Goal: Find specific page/section: Find specific page/section

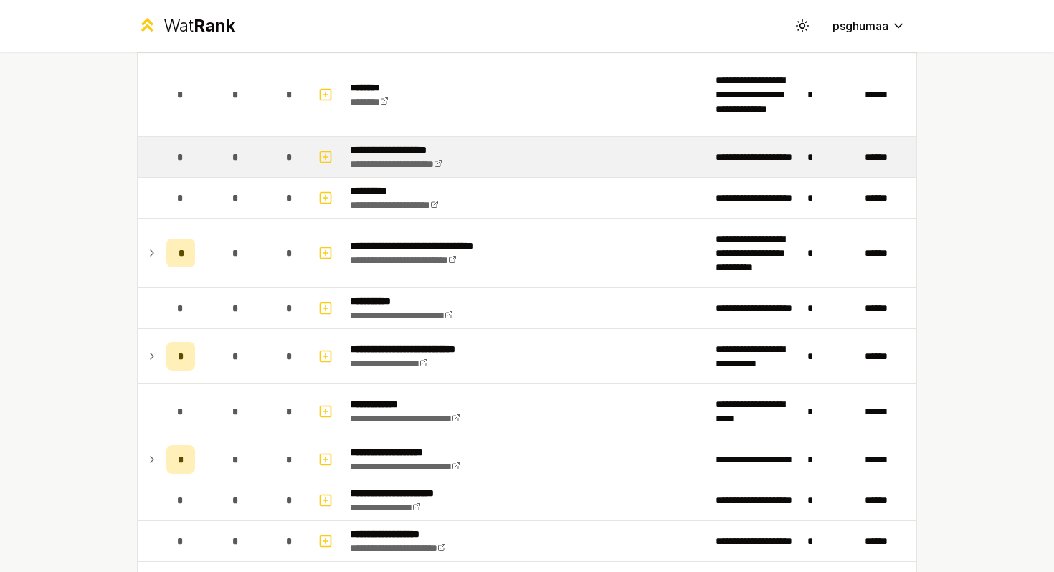
scroll to position [166, 0]
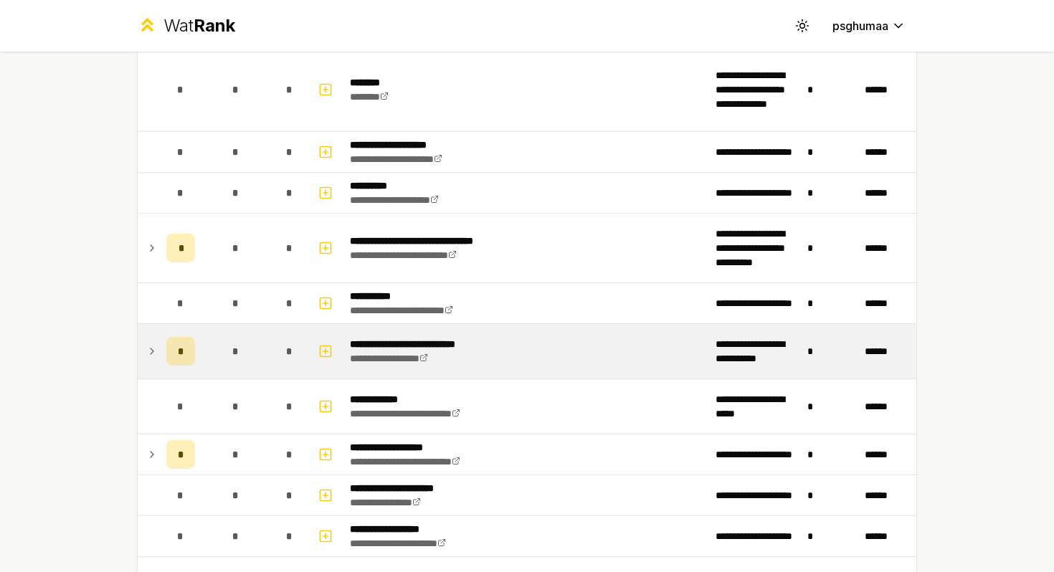
click at [162, 353] on td "*" at bounding box center [181, 351] width 40 height 54
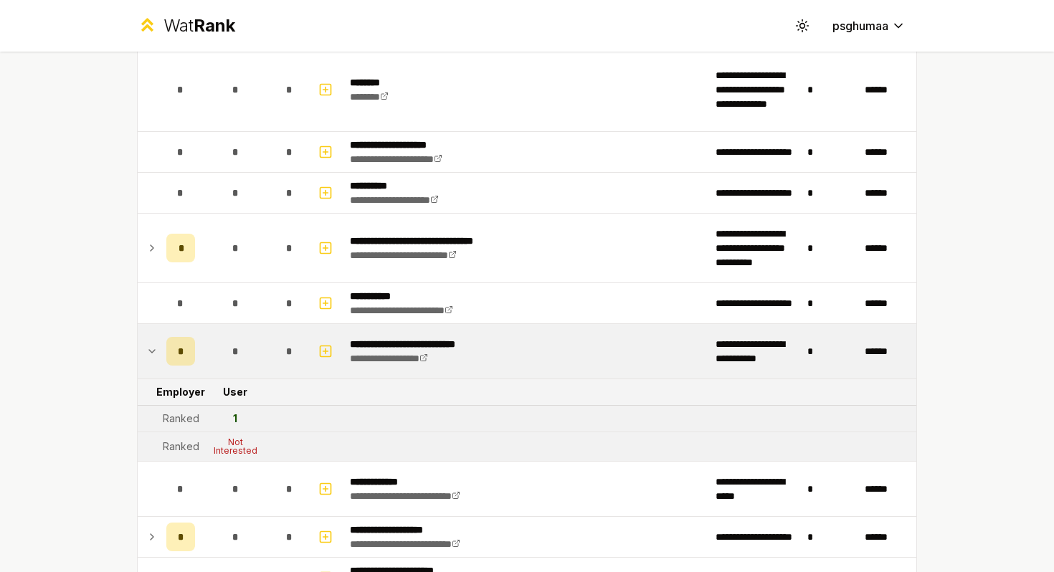
click at [162, 353] on td "*" at bounding box center [181, 351] width 40 height 54
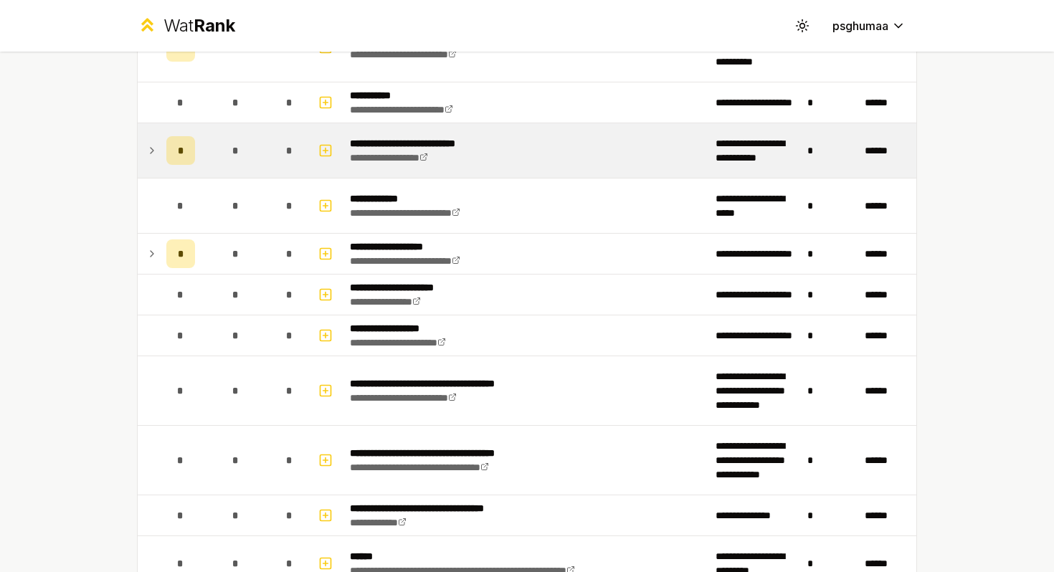
scroll to position [369, 0]
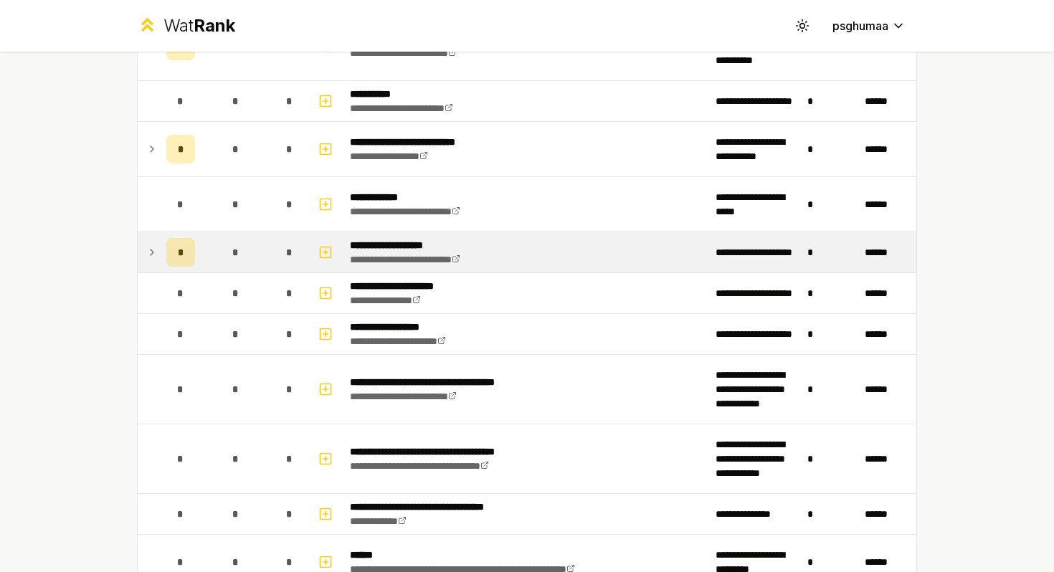
click at [148, 249] on icon at bounding box center [151, 252] width 11 height 17
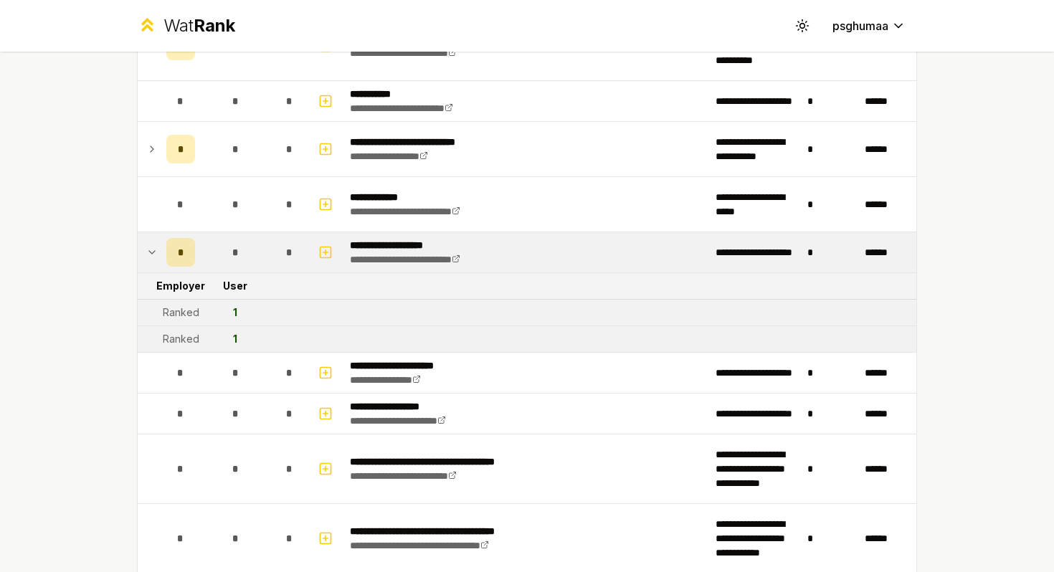
click at [148, 249] on icon at bounding box center [151, 252] width 11 height 17
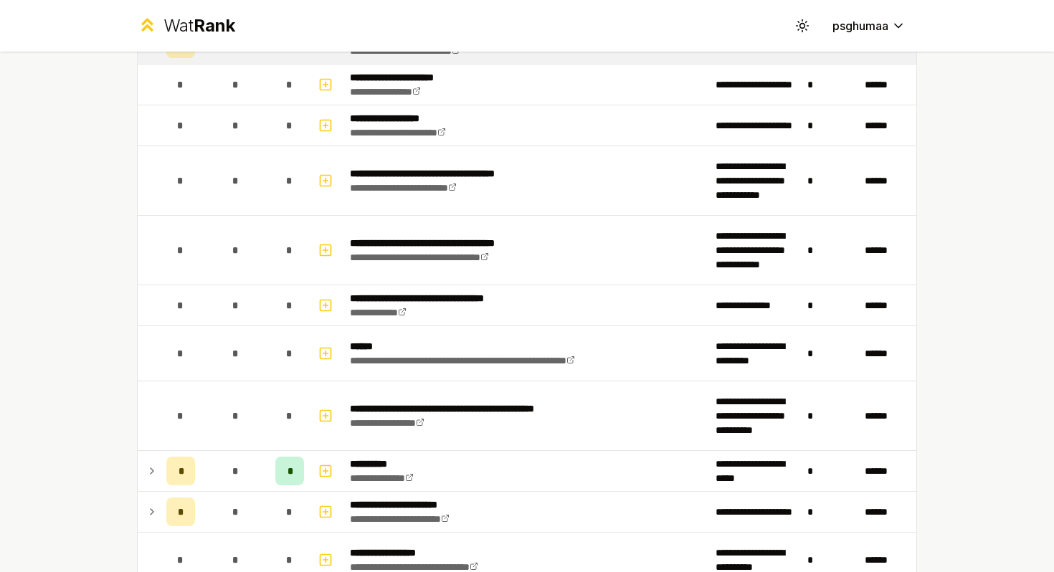
scroll to position [649, 0]
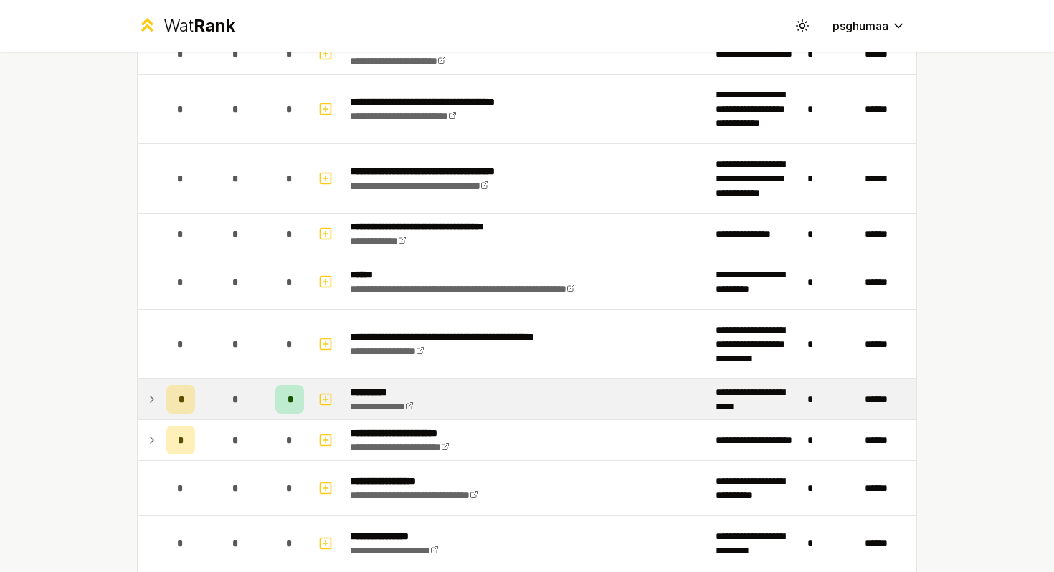
click at [160, 394] on td at bounding box center [149, 399] width 23 height 40
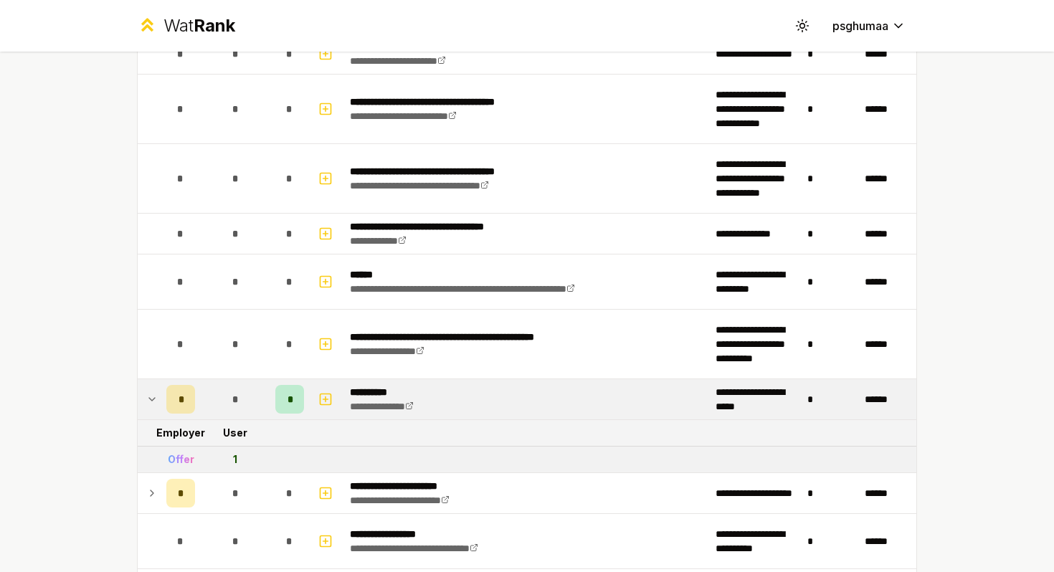
click at [160, 394] on td at bounding box center [149, 399] width 23 height 40
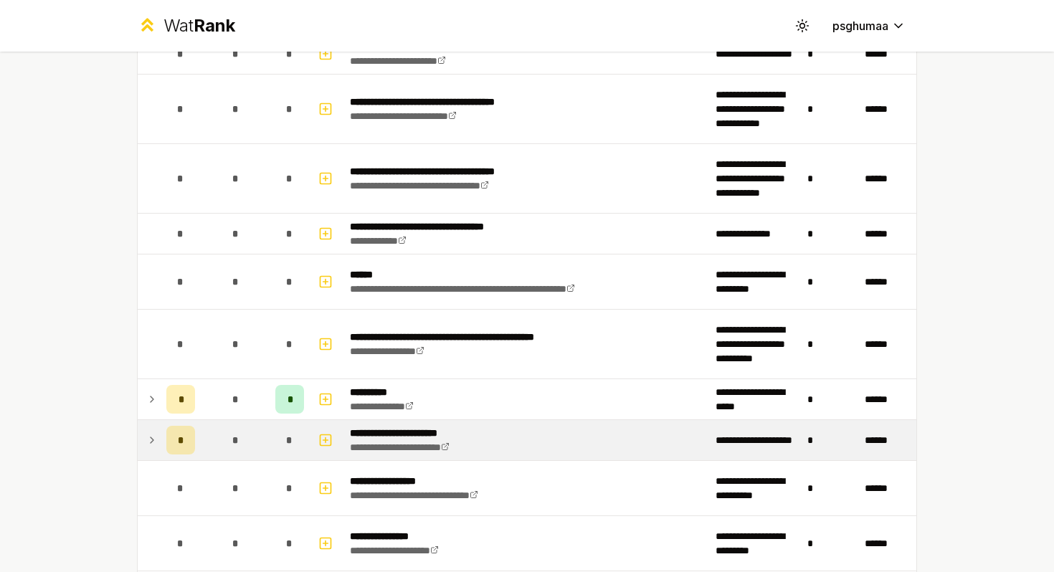
click at [162, 429] on td "*" at bounding box center [181, 440] width 40 height 40
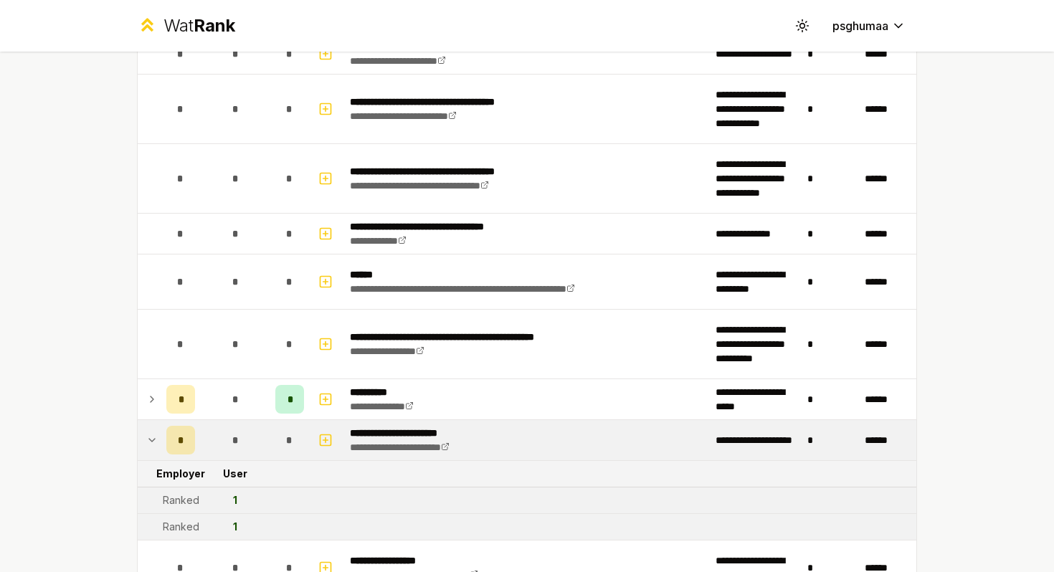
click at [162, 429] on td "*" at bounding box center [181, 440] width 40 height 40
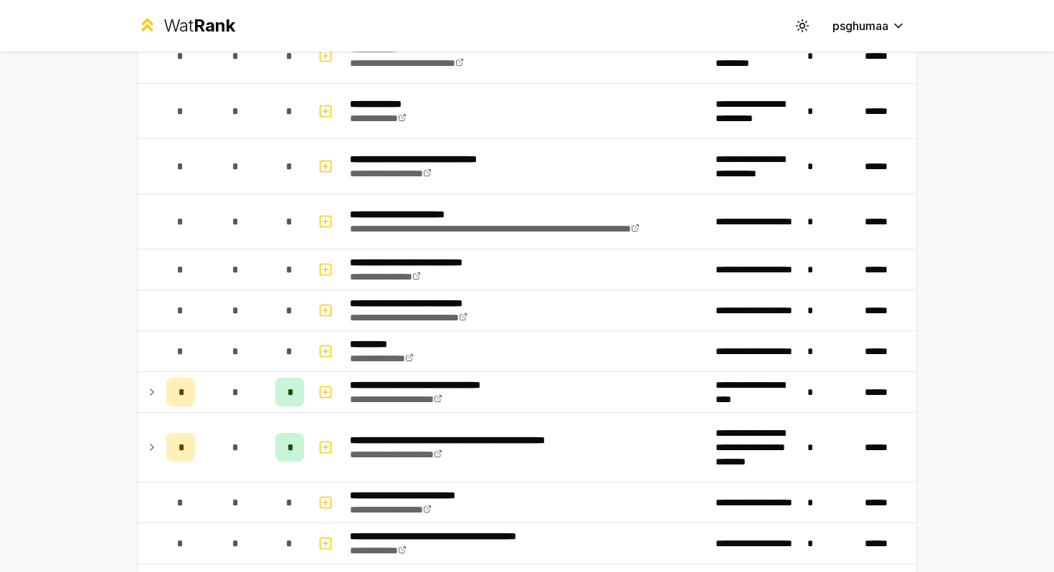
scroll to position [1190, 0]
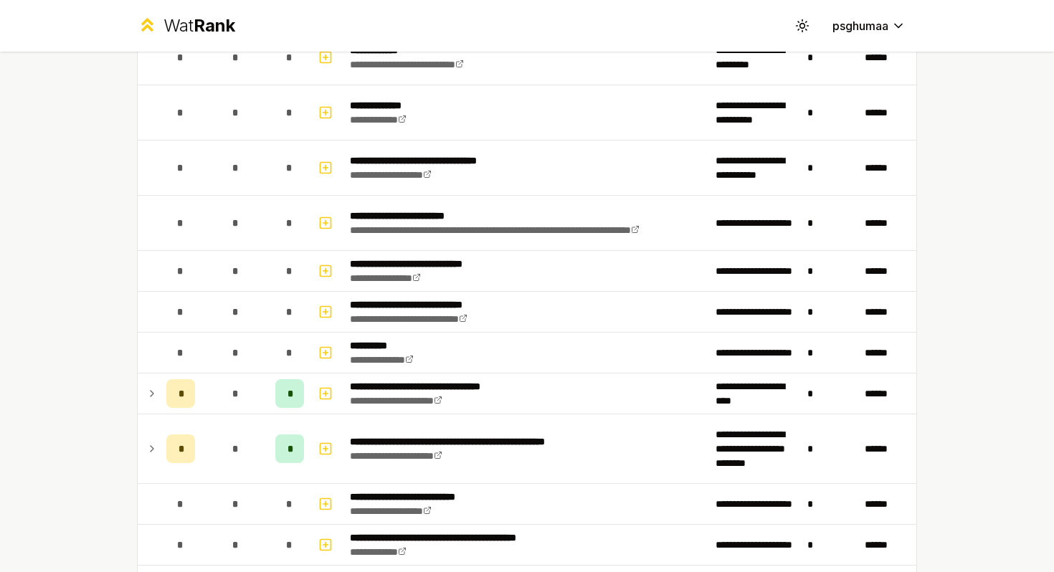
click at [162, 429] on td "*" at bounding box center [181, 448] width 40 height 69
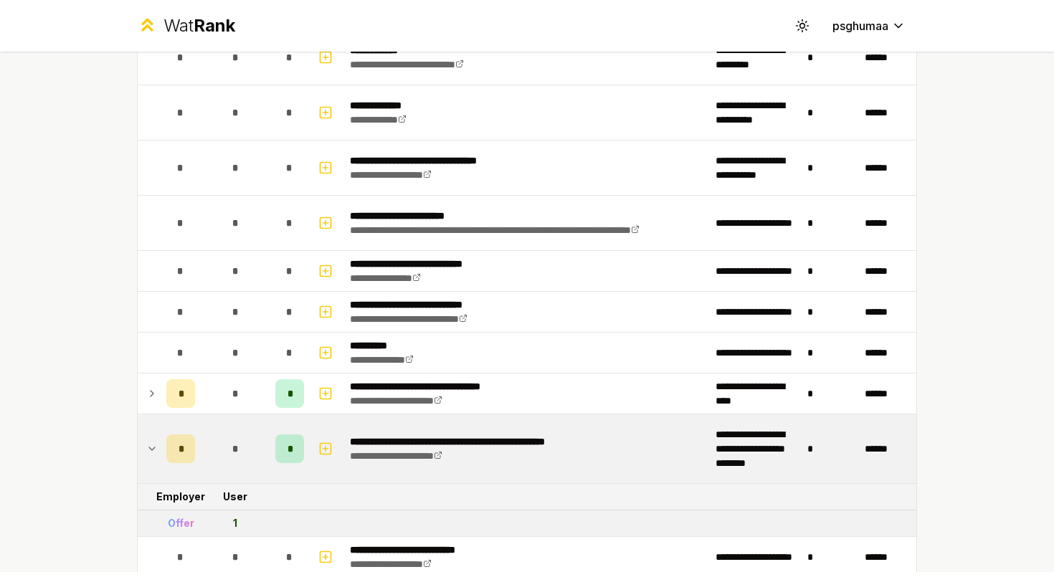
click at [162, 429] on td "*" at bounding box center [181, 448] width 40 height 69
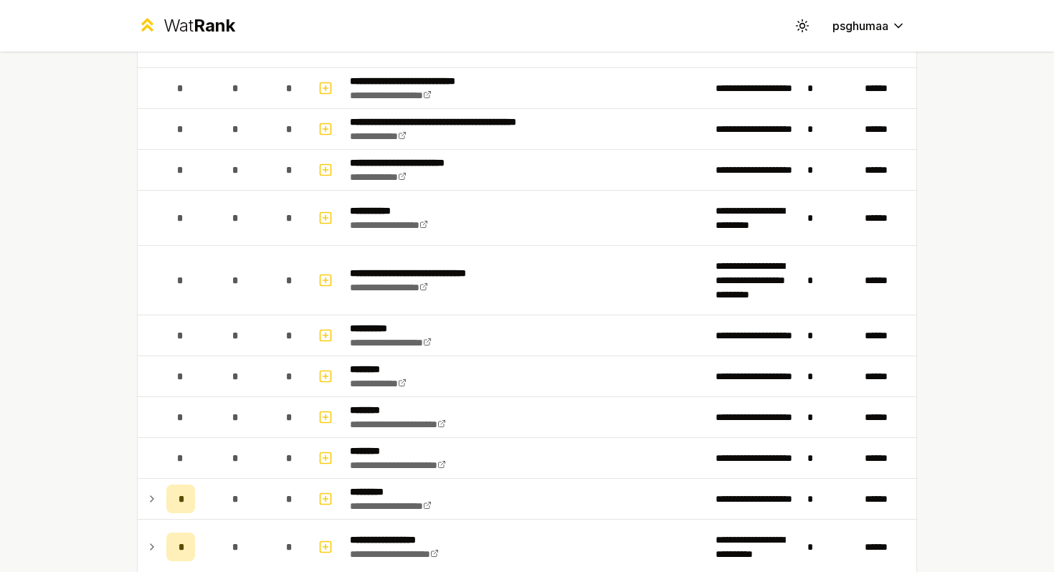
scroll to position [1695, 0]
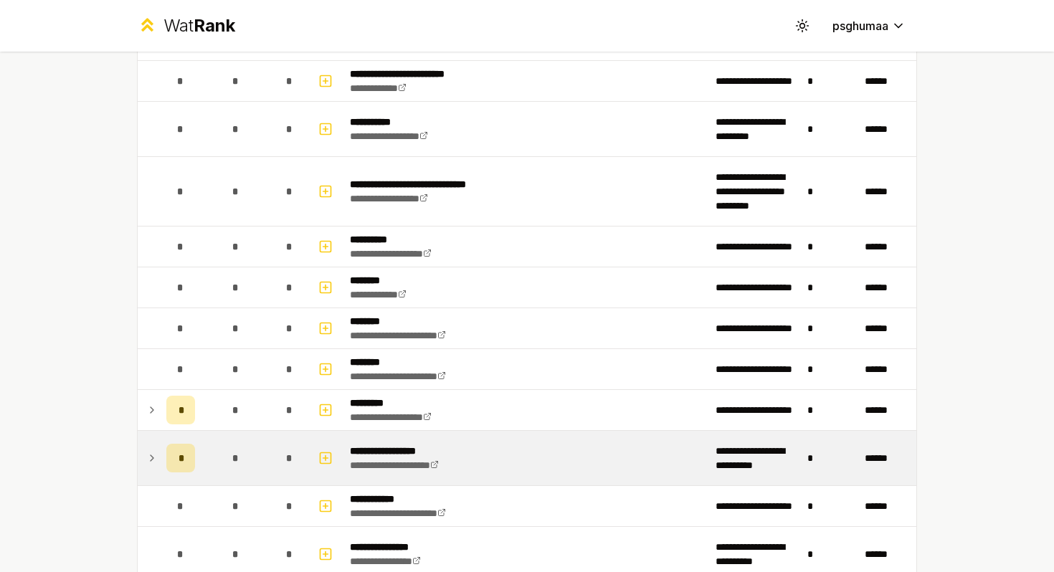
click at [163, 472] on td "*" at bounding box center [181, 458] width 40 height 54
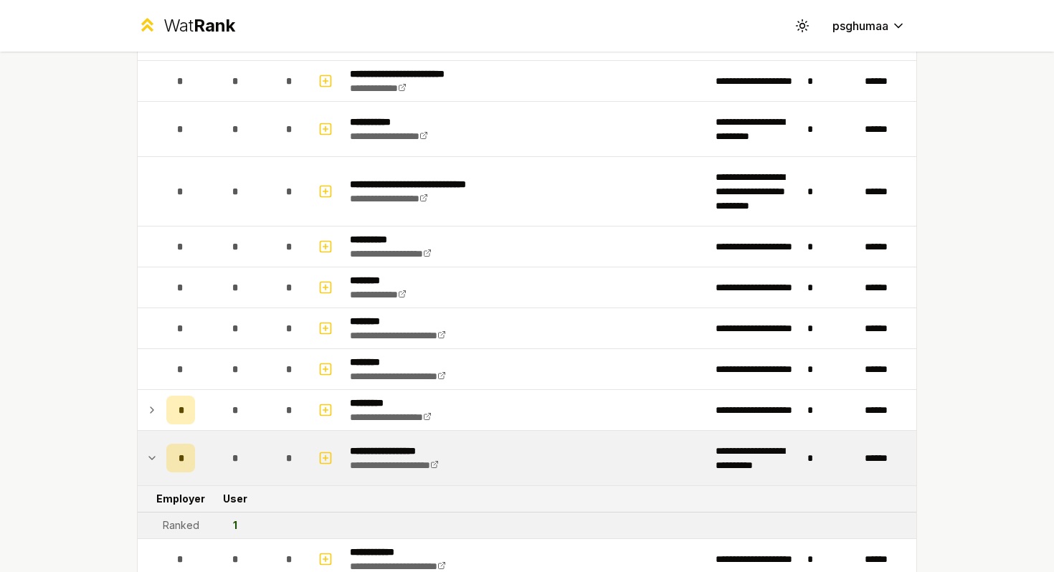
click at [163, 472] on td "*" at bounding box center [181, 458] width 40 height 54
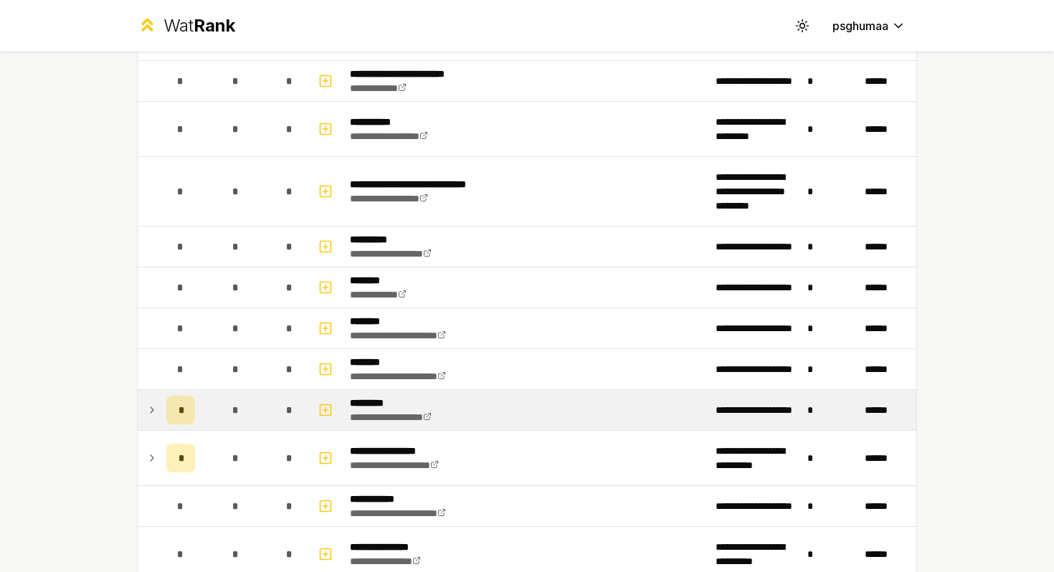
click at [145, 414] on td at bounding box center [149, 410] width 23 height 40
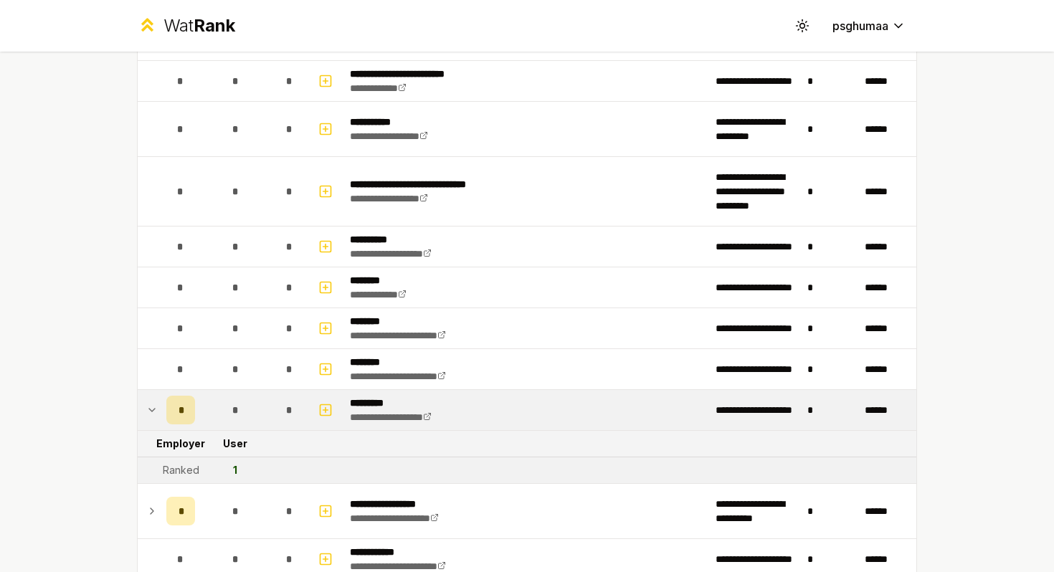
click at [145, 414] on td at bounding box center [149, 410] width 23 height 40
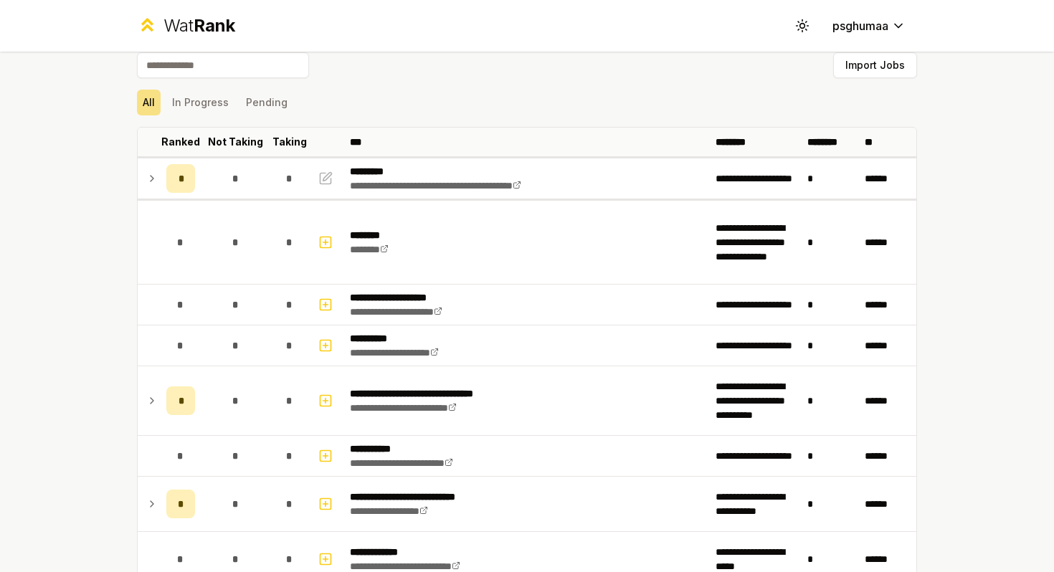
scroll to position [0, 0]
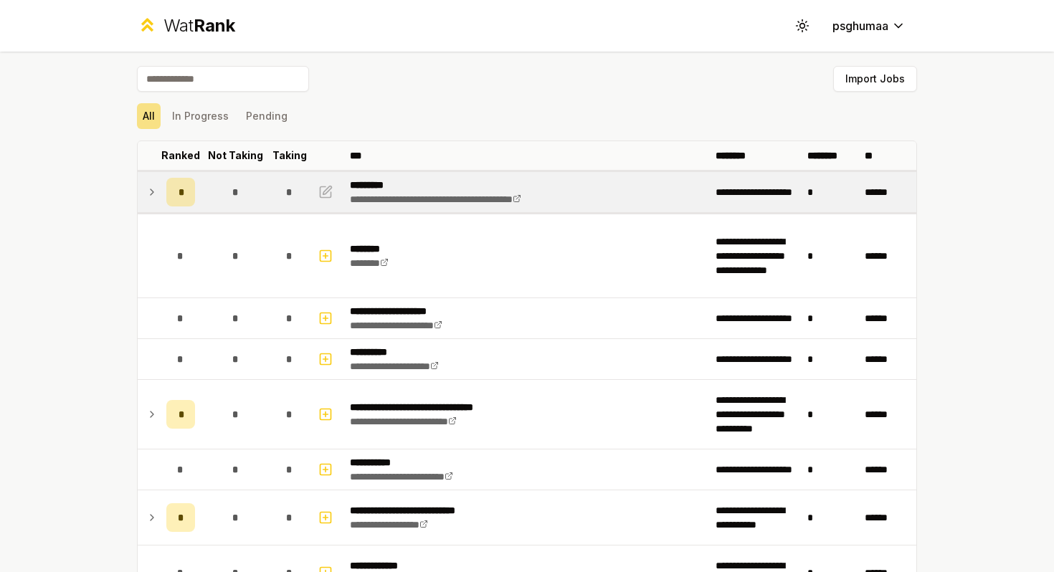
click at [146, 200] on td at bounding box center [149, 192] width 23 height 40
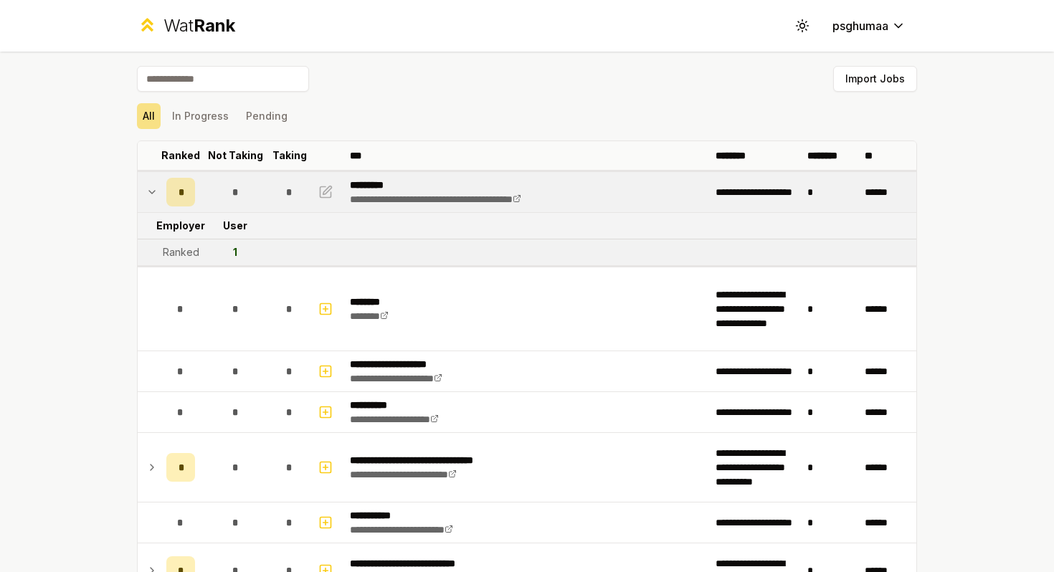
click at [146, 200] on td at bounding box center [149, 192] width 23 height 40
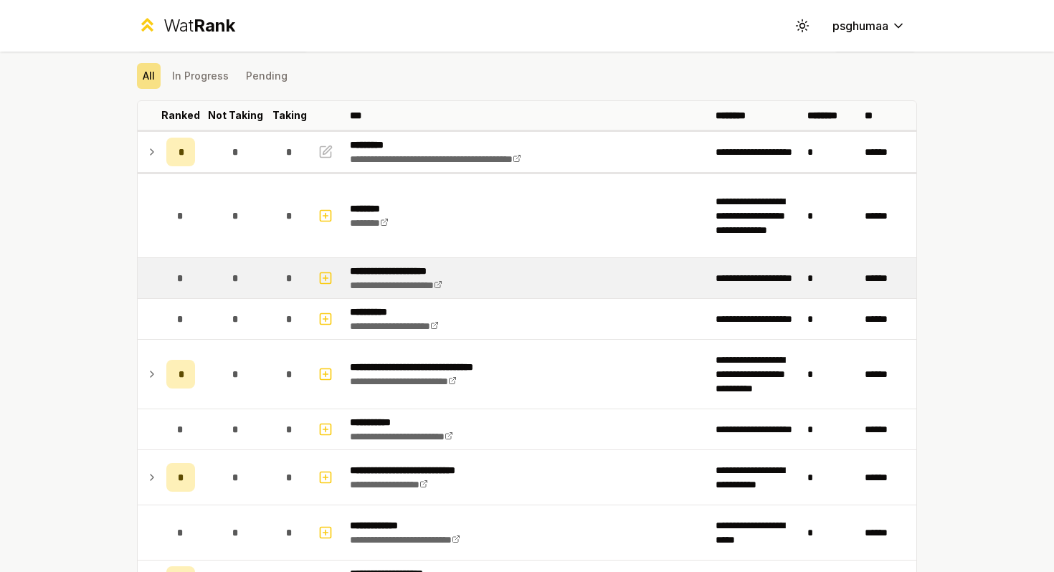
scroll to position [61, 0]
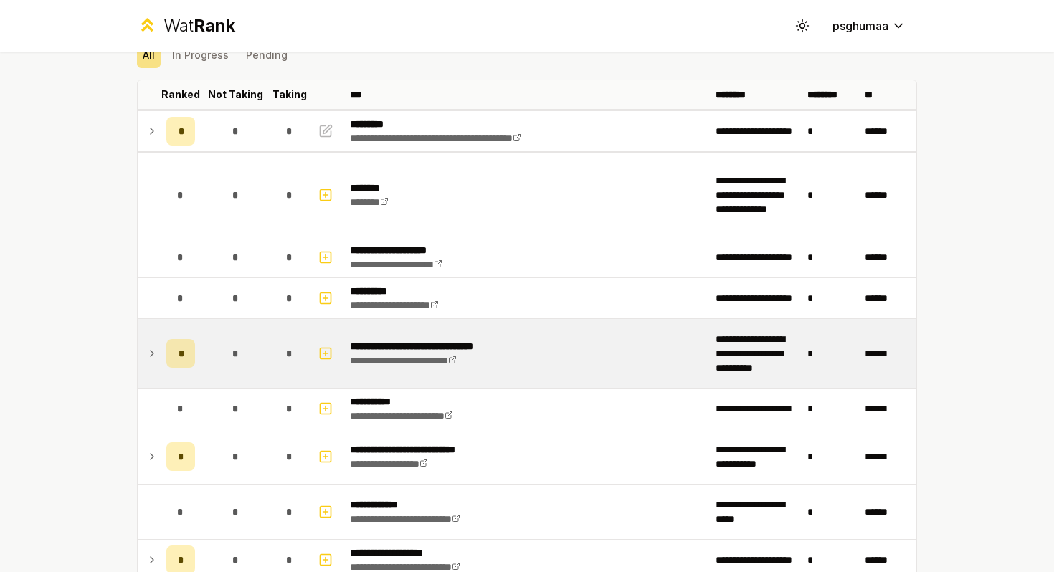
click at [175, 371] on td "*" at bounding box center [181, 353] width 40 height 69
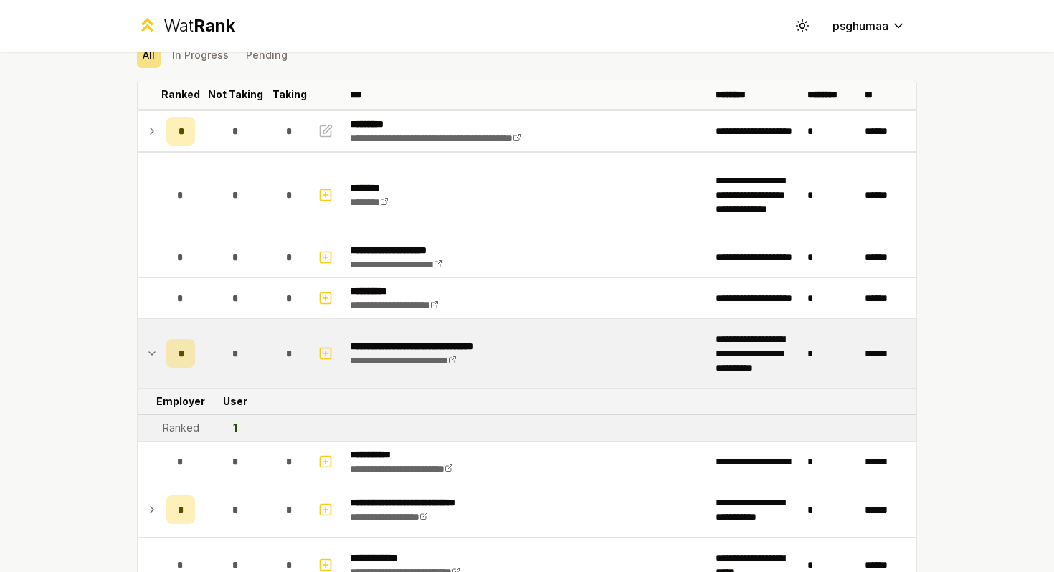
click at [175, 371] on td "*" at bounding box center [181, 353] width 40 height 69
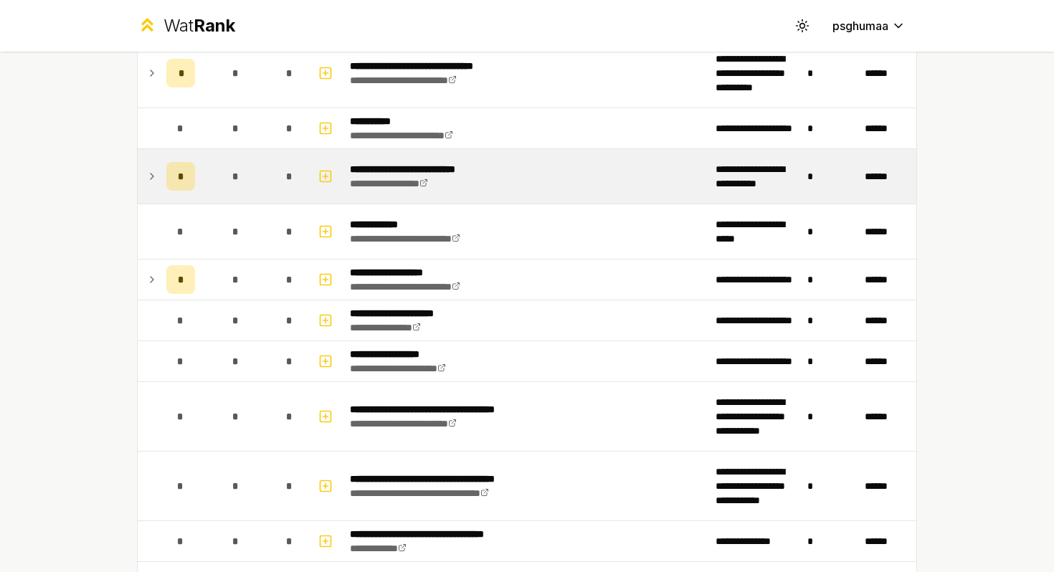
scroll to position [444, 0]
